Goal: Task Accomplishment & Management: Use online tool/utility

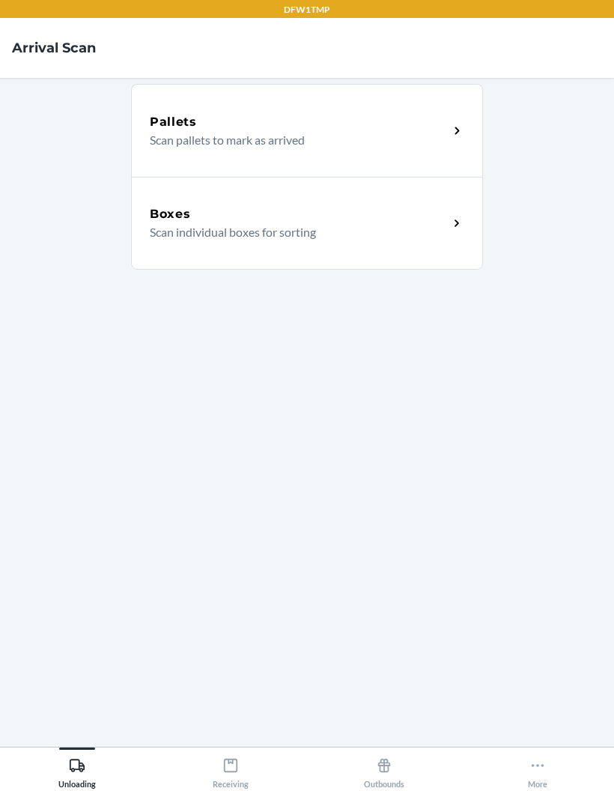
scroll to position [60, 0]
click at [237, 766] on icon at bounding box center [230, 765] width 16 height 16
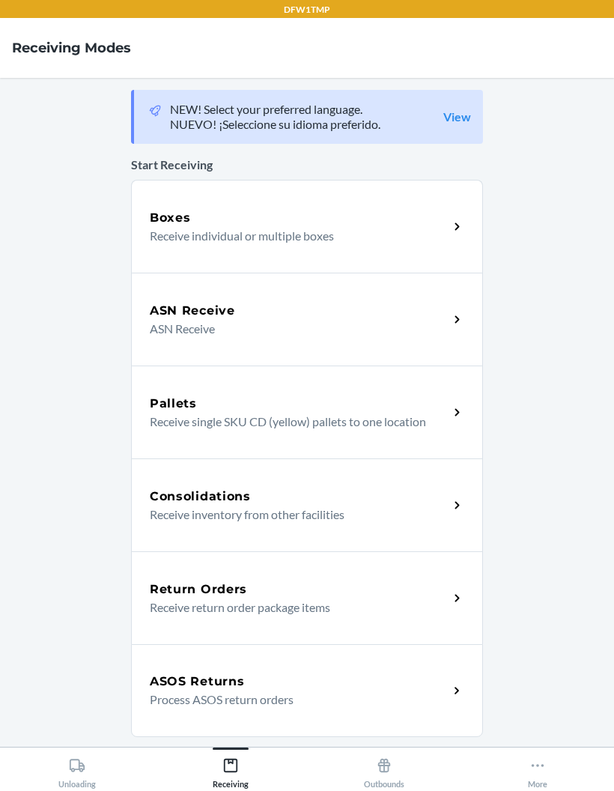
click at [238, 227] on p "Receive individual or multiple boxes" at bounding box center [293, 236] width 287 height 18
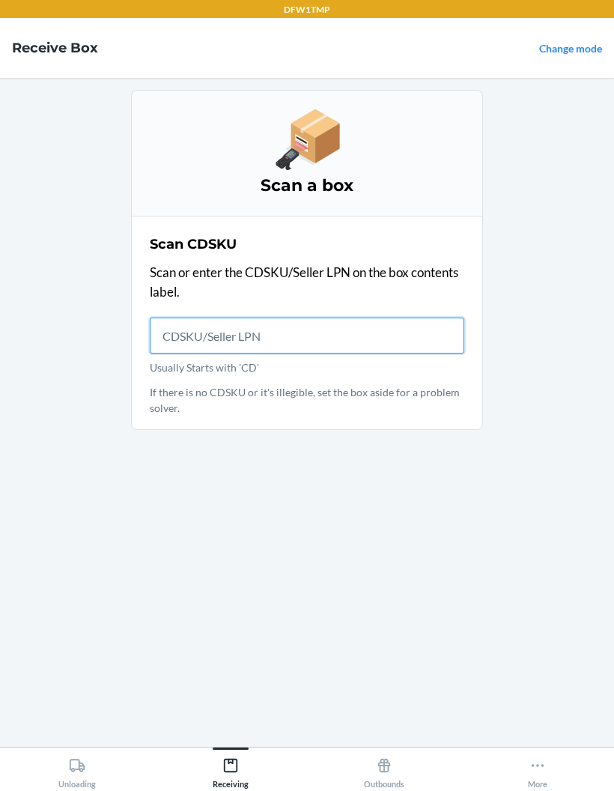
click at [198, 317] on input "Usually Starts with 'CD'" at bounding box center [307, 335] width 314 height 36
click at [309, 317] on input "Usually Starts with 'CD'" at bounding box center [307, 335] width 314 height 36
click at [197, 317] on input "Usually Starts with 'CD'" at bounding box center [307, 335] width 314 height 36
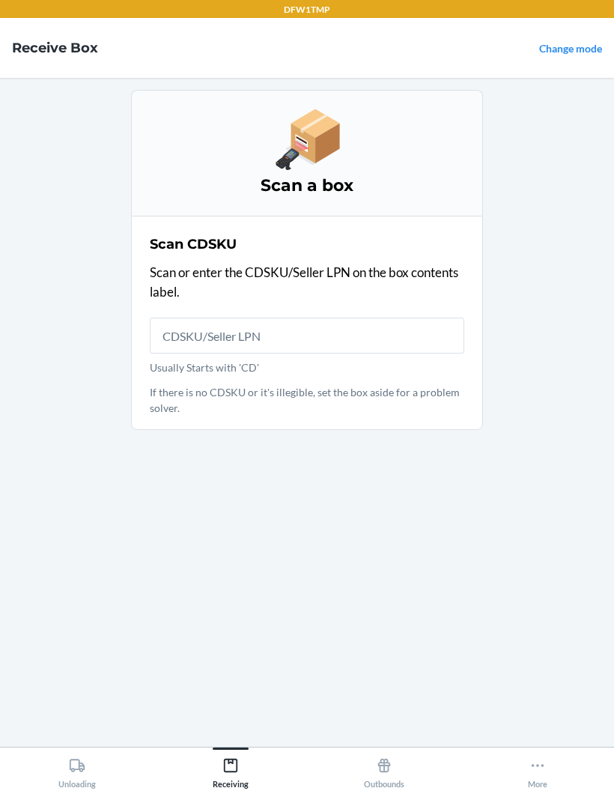
click at [288, 359] on p "Usually Starts with 'CD'" at bounding box center [307, 367] width 314 height 16
click at [288, 317] on input "Usually Starts with 'CD'" at bounding box center [307, 335] width 314 height 36
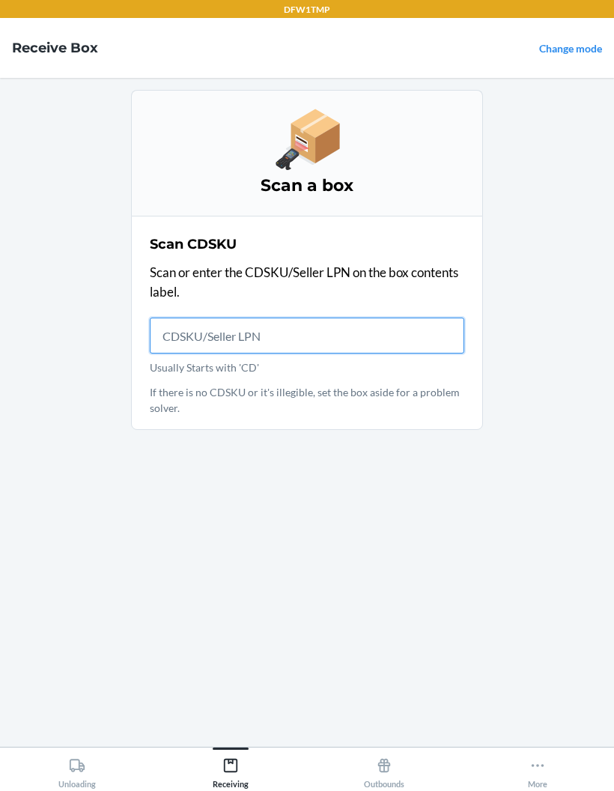
click at [374, 317] on input "Usually Starts with 'CD'" at bounding box center [307, 335] width 314 height 36
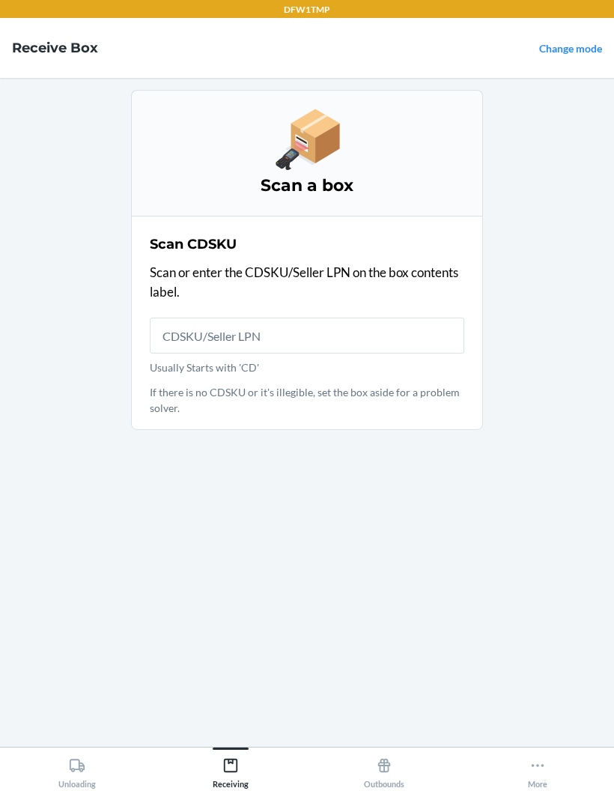
click at [389, 252] on div "Scan CDSKU Scan or enter the CDSKU/Seller LPN on the box contents label. Usuall…" at bounding box center [307, 323] width 314 height 186
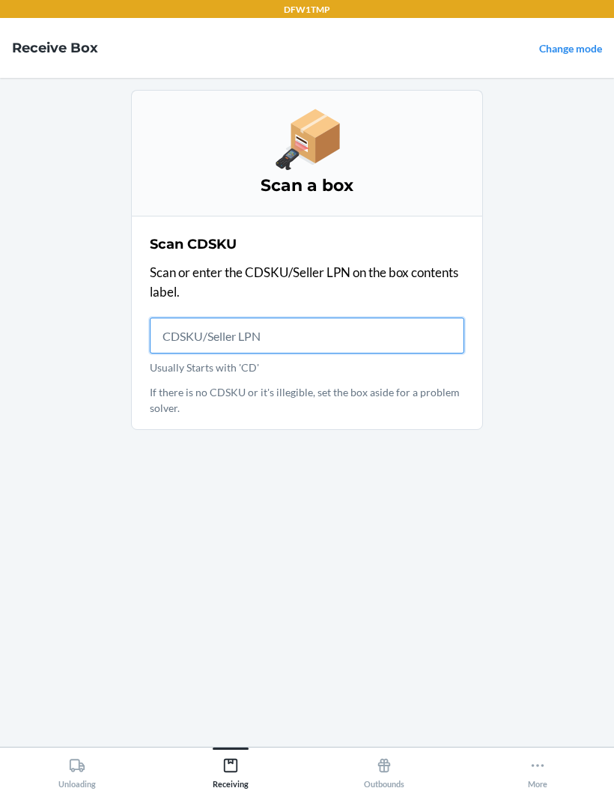
click at [384, 317] on input "Usually Starts with 'CD'" at bounding box center [307, 335] width 314 height 36
click at [338, 317] on input "Usually Starts with 'CD'" at bounding box center [307, 335] width 314 height 36
click at [267, 317] on input "Usually Starts with 'CD'" at bounding box center [307, 335] width 314 height 36
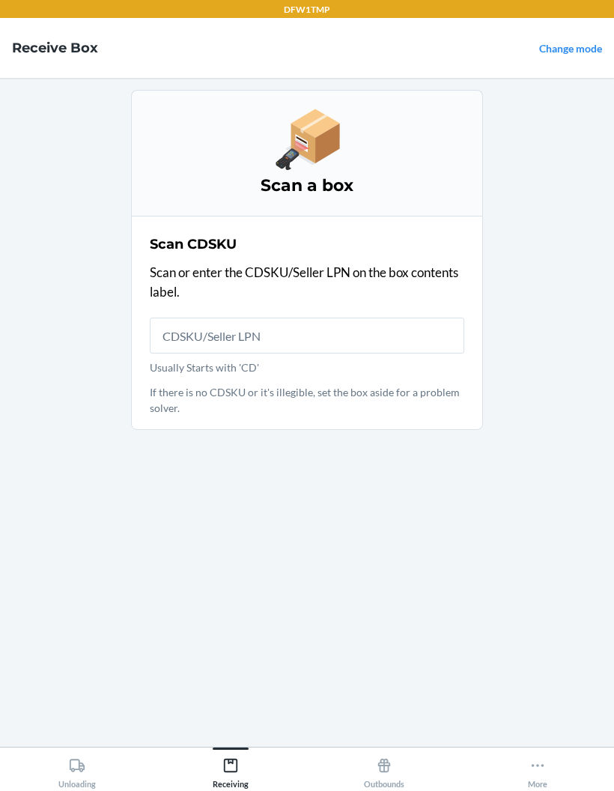
click at [495, 222] on main "Scan a box Scan CDSKU Scan or enter the CDSKU/Seller LPN on the box contents la…" at bounding box center [307, 412] width 614 height 669
click at [237, 645] on div "Scan a box Scan CDSKU Scan or enter the CDSKU/Seller LPN on the box contents la…" at bounding box center [307, 412] width 352 height 645
click at [207, 605] on div "Scan a box Scan CDSKU Scan or enter the CDSKU/Seller LPN on the box contents la…" at bounding box center [307, 412] width 352 height 645
click at [208, 271] on div "Scan CDSKU Scan or enter the CDSKU/Seller LPN on the box contents label. Usuall…" at bounding box center [307, 323] width 314 height 186
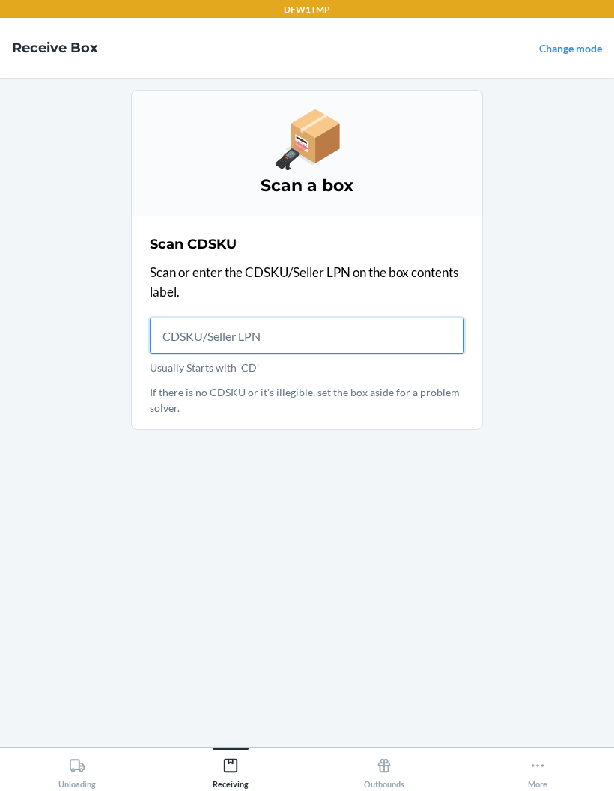
click at [218, 317] on input "Usually Starts with 'CD'" at bounding box center [307, 335] width 314 height 36
click at [224, 317] on input "Usually Starts with 'CD'" at bounding box center [307, 335] width 314 height 36
type input "DK20109817OF71"
click at [356, 317] on input "DK20109817OF71" at bounding box center [307, 335] width 314 height 36
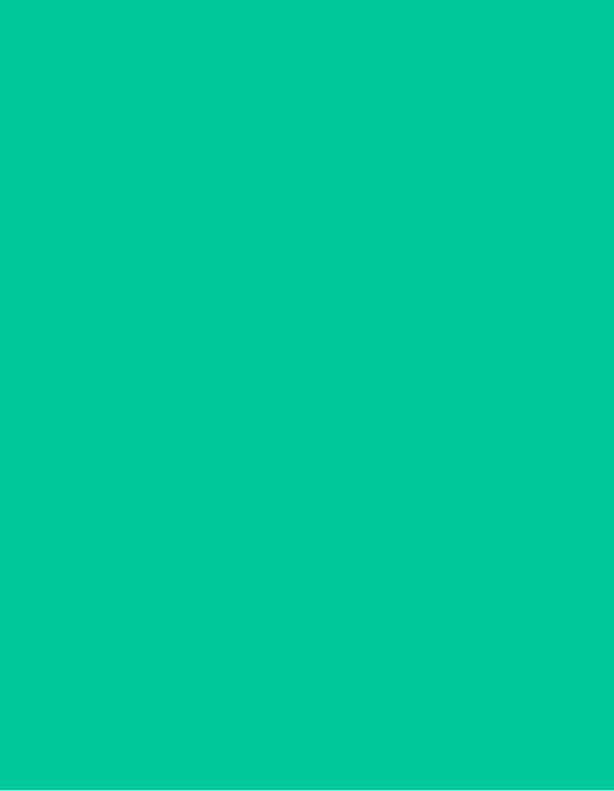
scroll to position [38, 0]
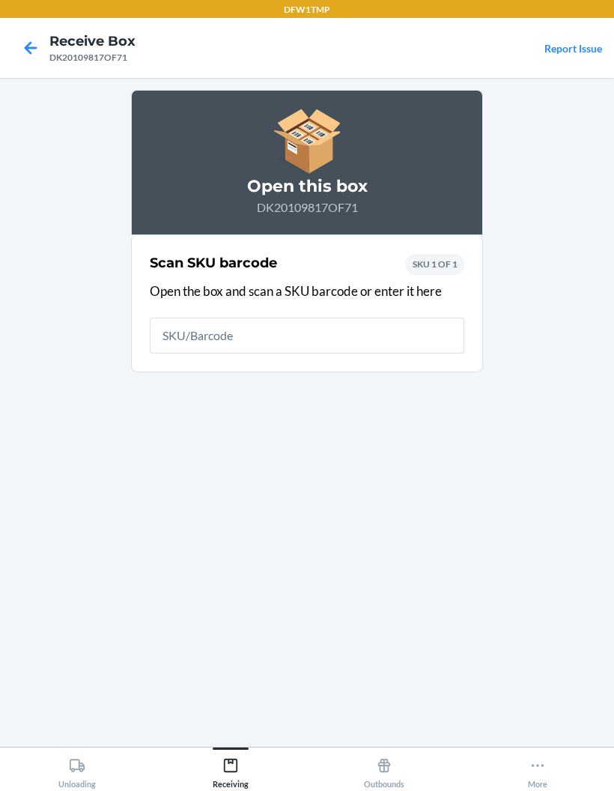
click at [37, 35] on icon at bounding box center [30, 47] width 25 height 25
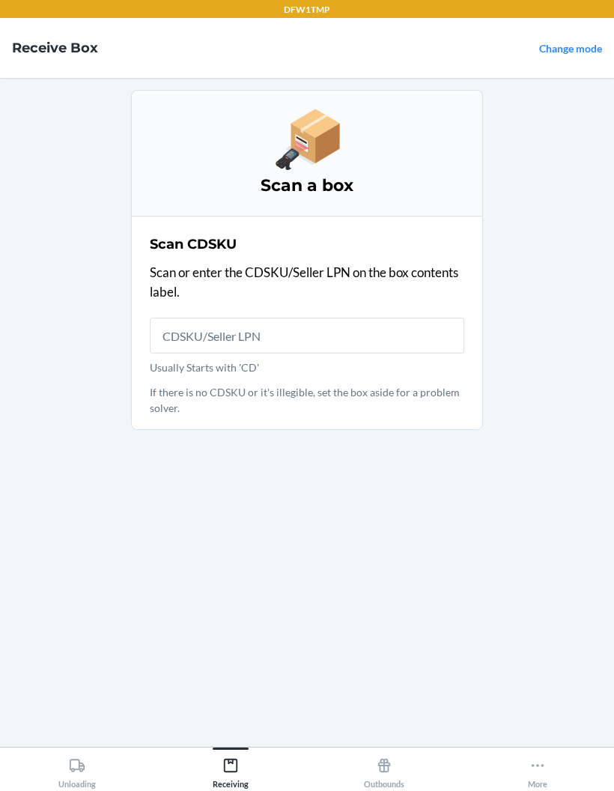
click at [359, 317] on input "Usually Starts with 'CD'" at bounding box center [307, 335] width 314 height 36
click at [261, 317] on input "Usually Starts with 'CD'" at bounding box center [307, 335] width 314 height 36
type input "DK1075486OF73"
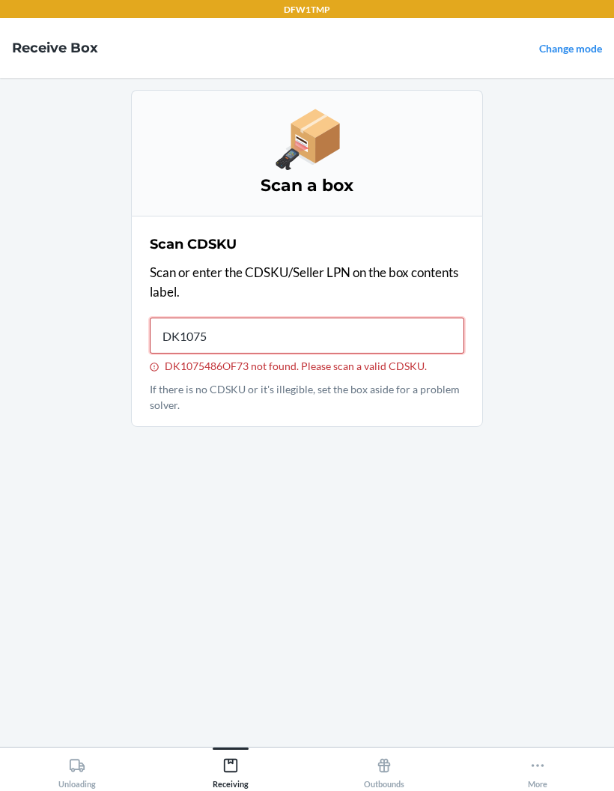
type input "DK10754"
type input "DK1075486"
click at [222, 317] on input "DK1075486OF73 not found. Please scan a valid CDSKU." at bounding box center [307, 335] width 314 height 36
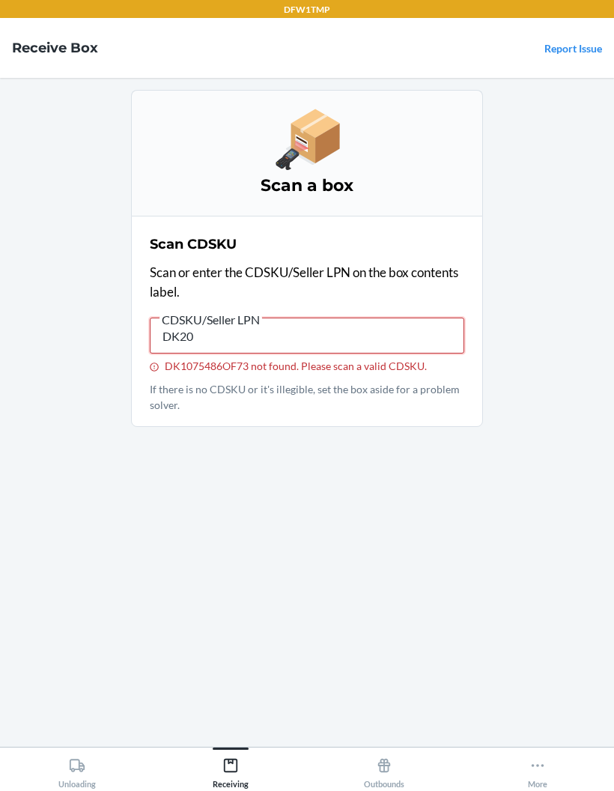
type input "DK201"
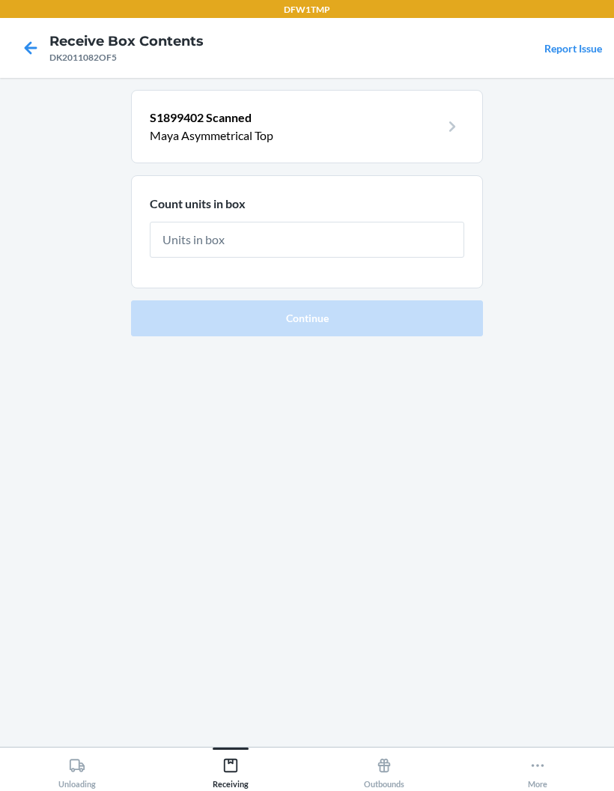
click at [26, 55] on icon at bounding box center [30, 47] width 25 height 25
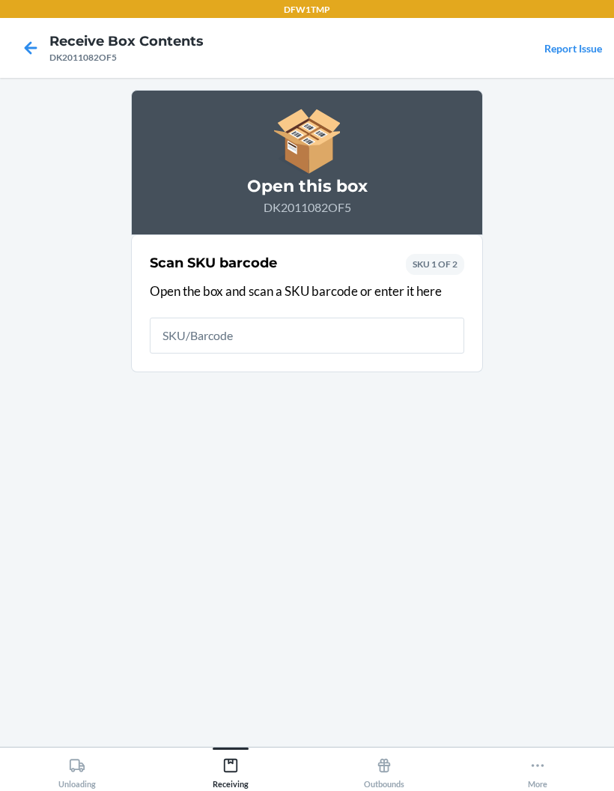
click at [26, 55] on icon at bounding box center [30, 47] width 25 height 25
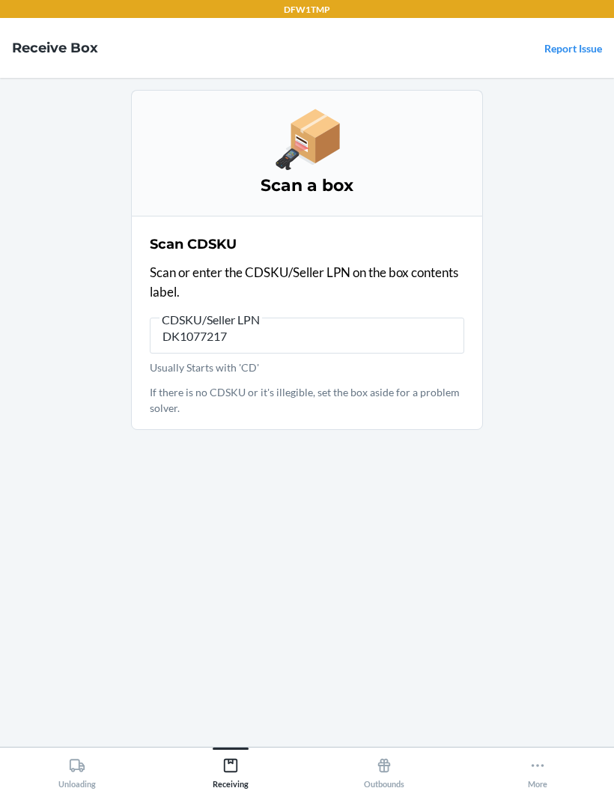
type input "DK1077217O"
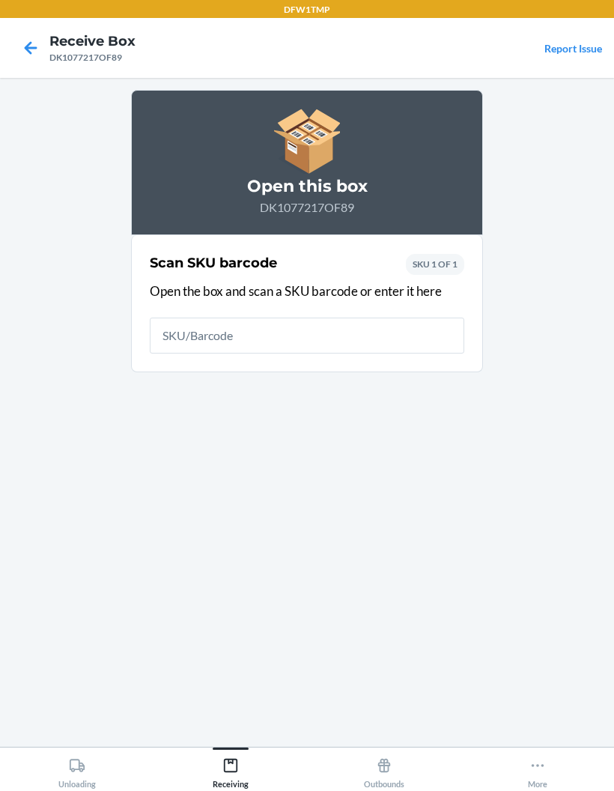
click at [37, 49] on icon at bounding box center [31, 47] width 13 height 13
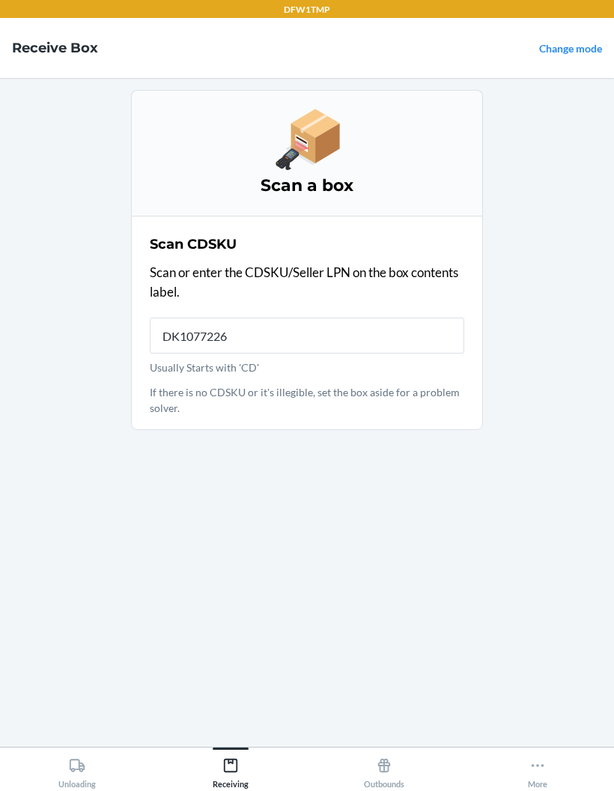
type input "DK10772263"
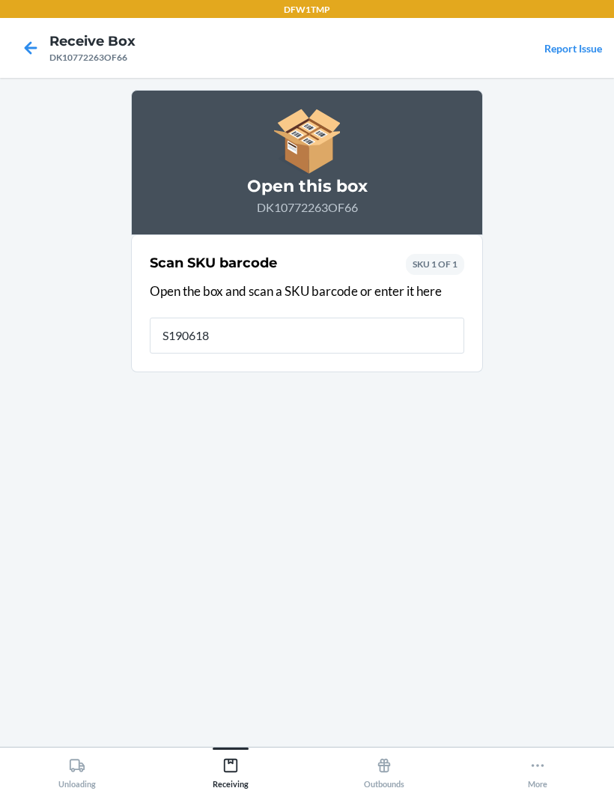
type input "S1906180"
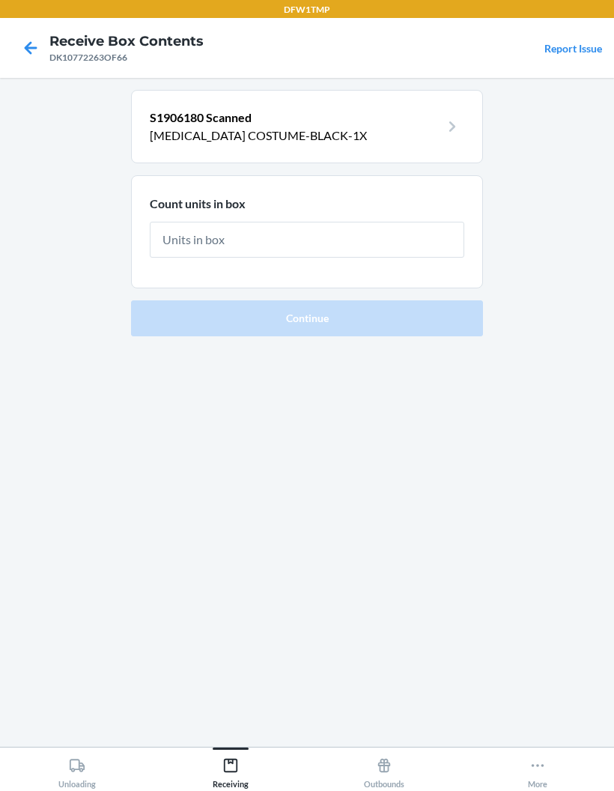
click at [24, 46] on icon at bounding box center [30, 47] width 25 height 25
